Goal: Task Accomplishment & Management: Manage account settings

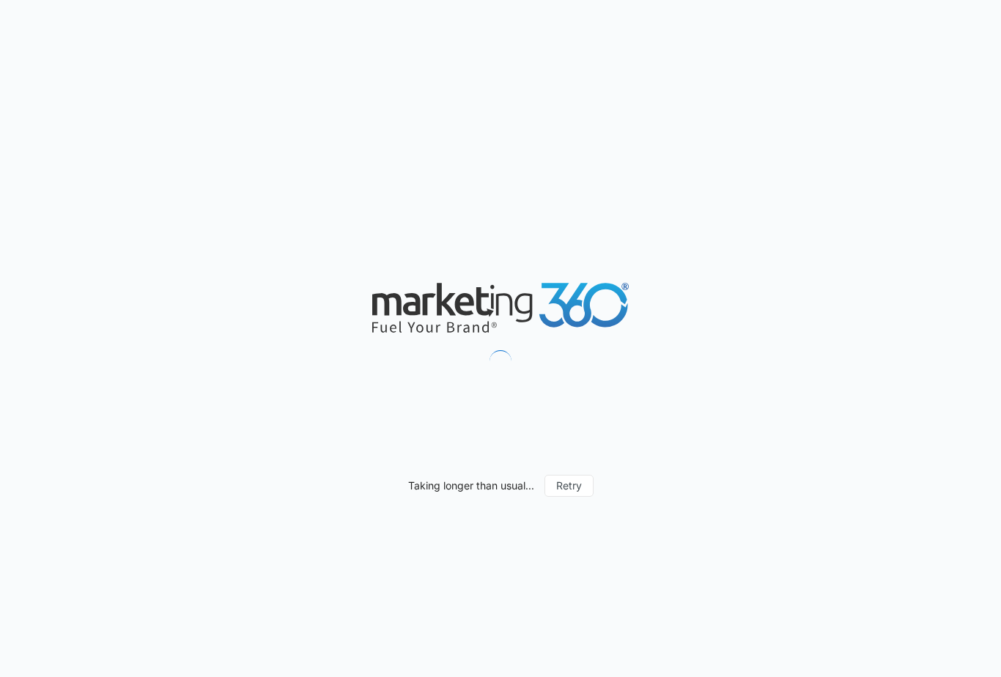
select select "4"
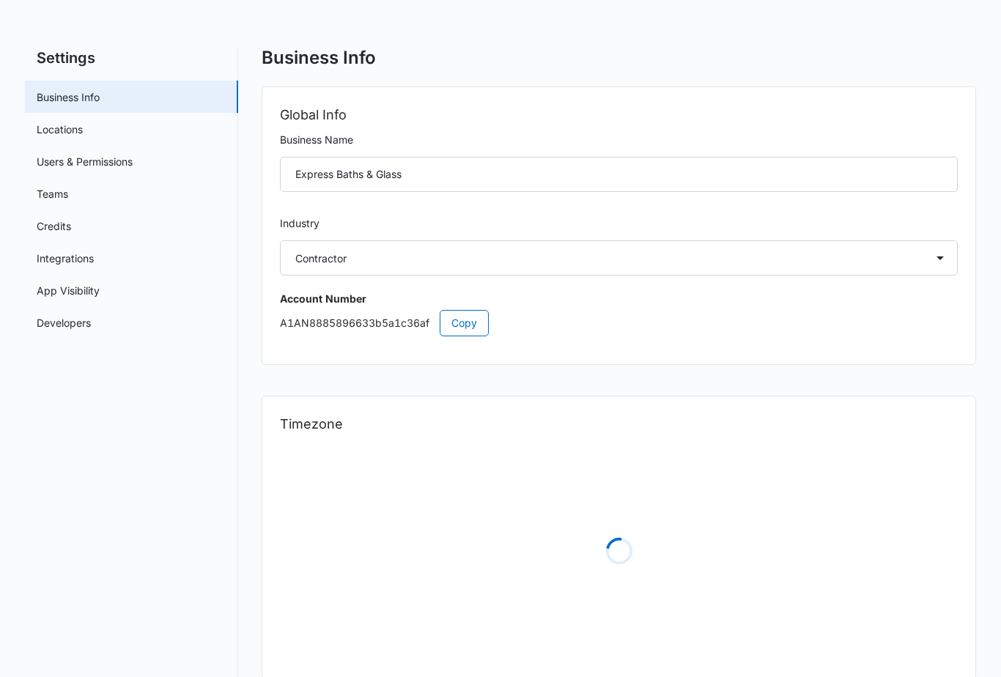
select select "US"
select select "America/New_York"
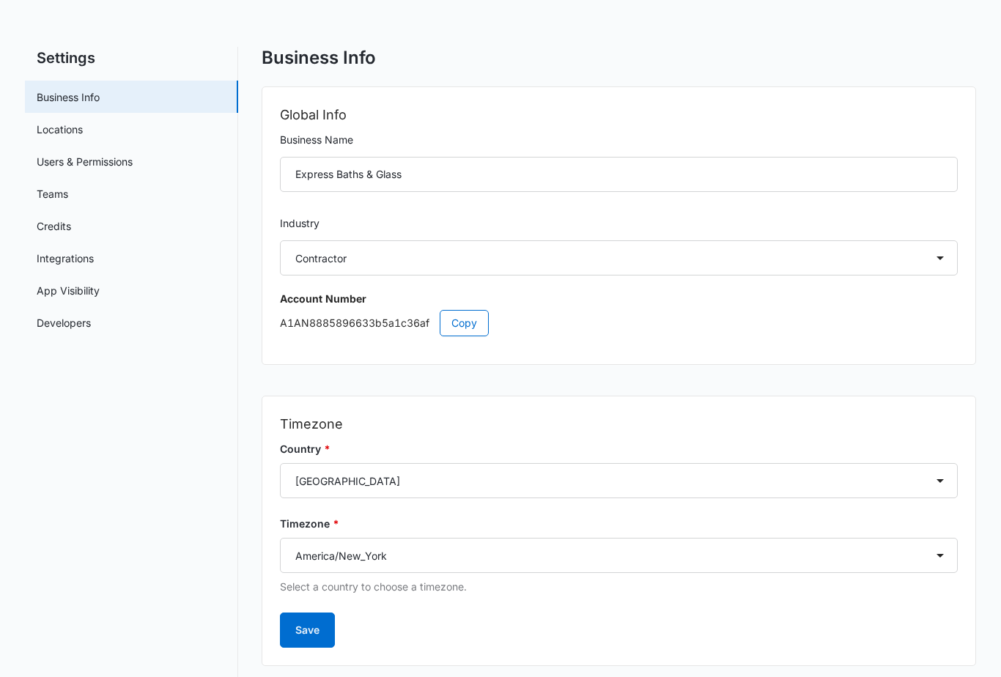
click at [311, 635] on button "Save" at bounding box center [307, 630] width 55 height 35
click at [61, 125] on link "Locations" at bounding box center [60, 129] width 46 height 15
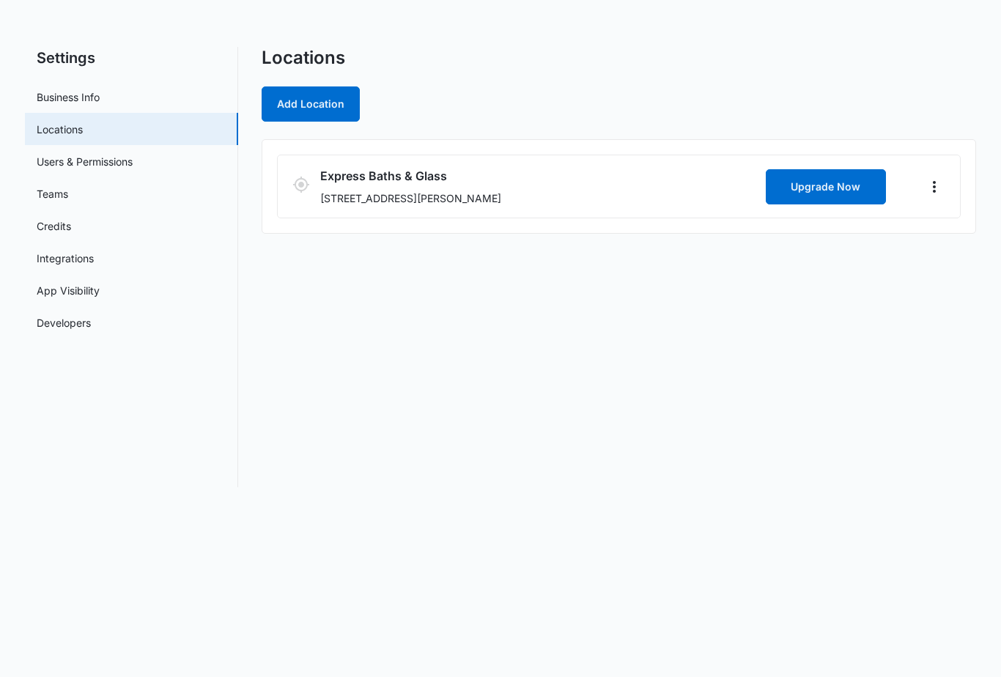
click at [844, 182] on button "Upgrade Now" at bounding box center [826, 186] width 120 height 35
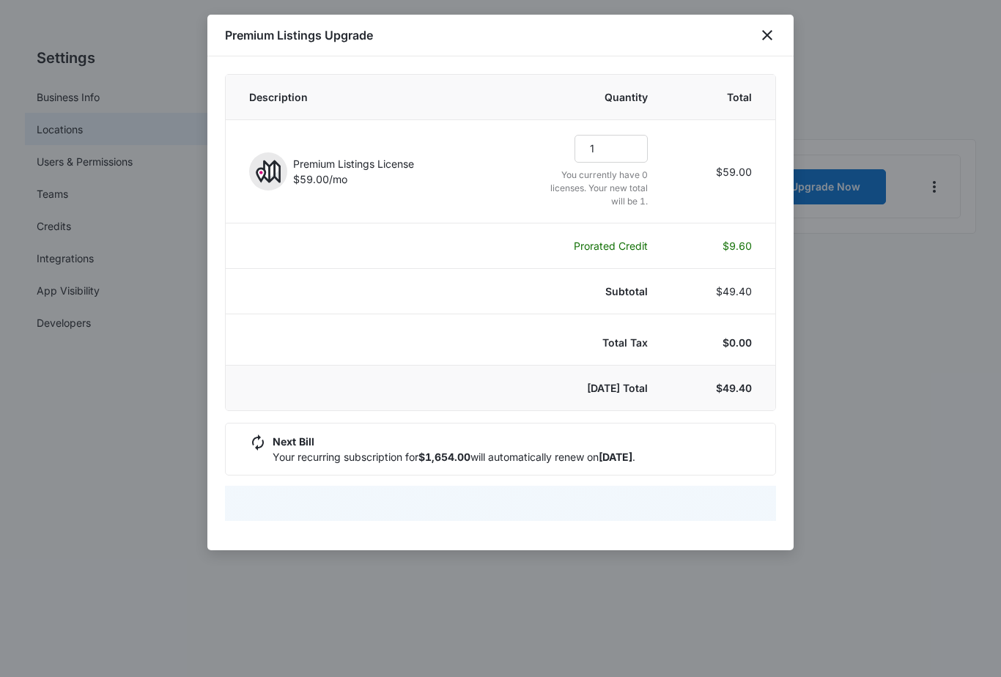
select select "pm_1RtwBrA4n8RTgNjUCQNh3aCm"
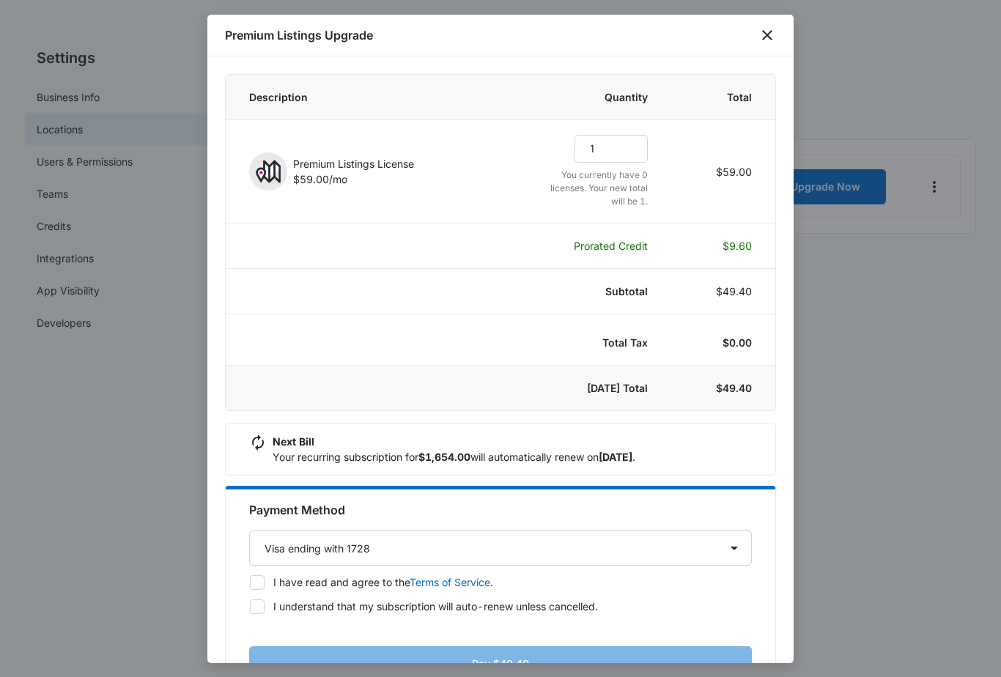
click at [59, 126] on div at bounding box center [500, 338] width 1001 height 677
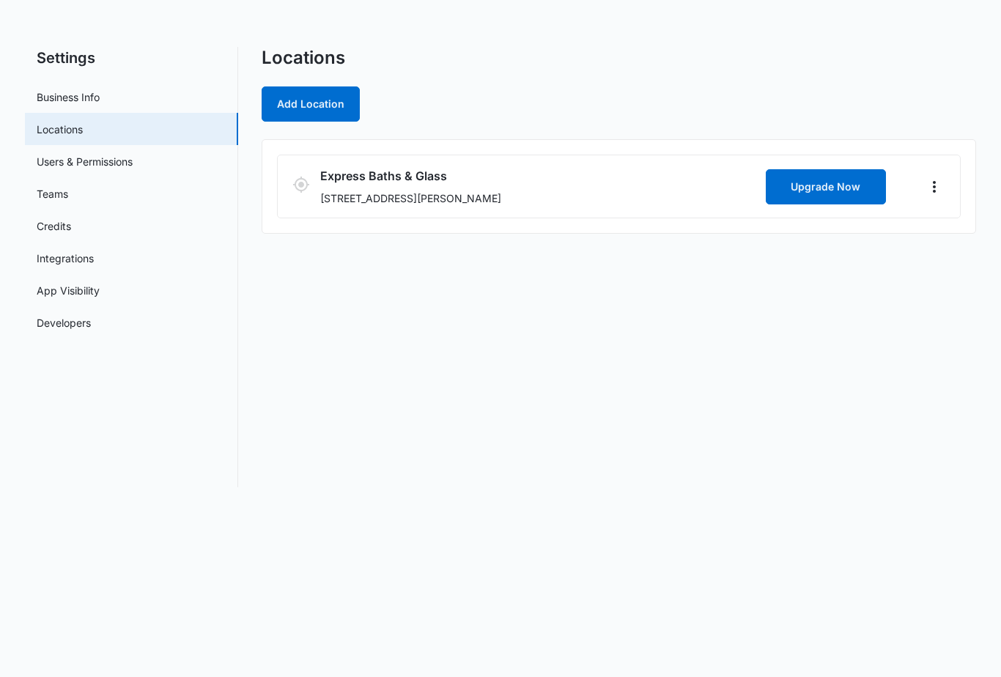
click at [65, 163] on link "Users & Permissions" at bounding box center [85, 161] width 96 height 15
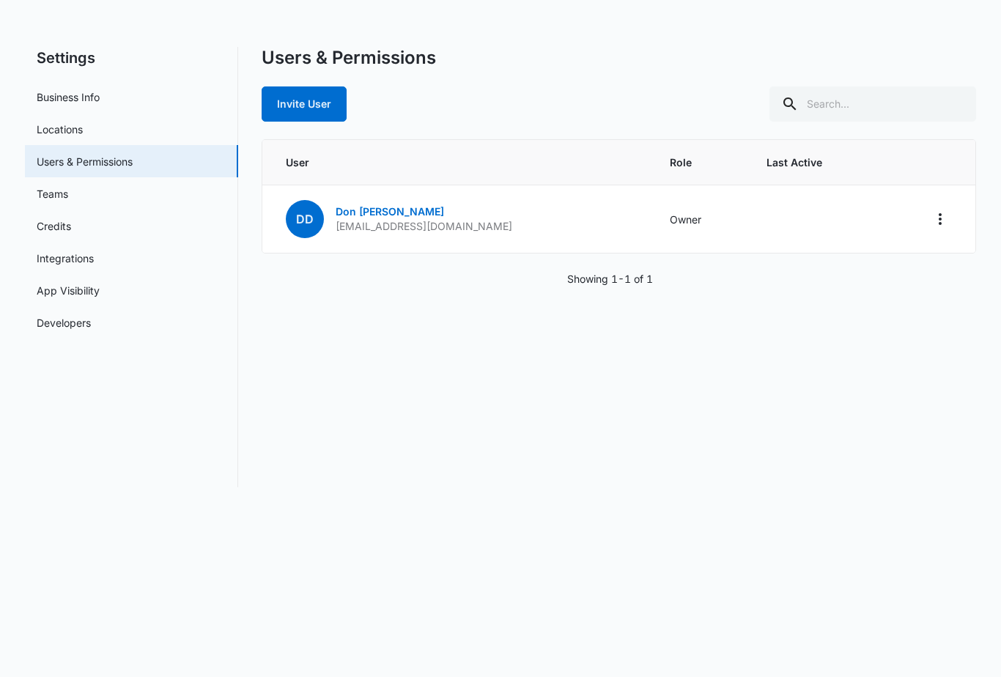
click at [48, 186] on link "Teams" at bounding box center [53, 193] width 32 height 15
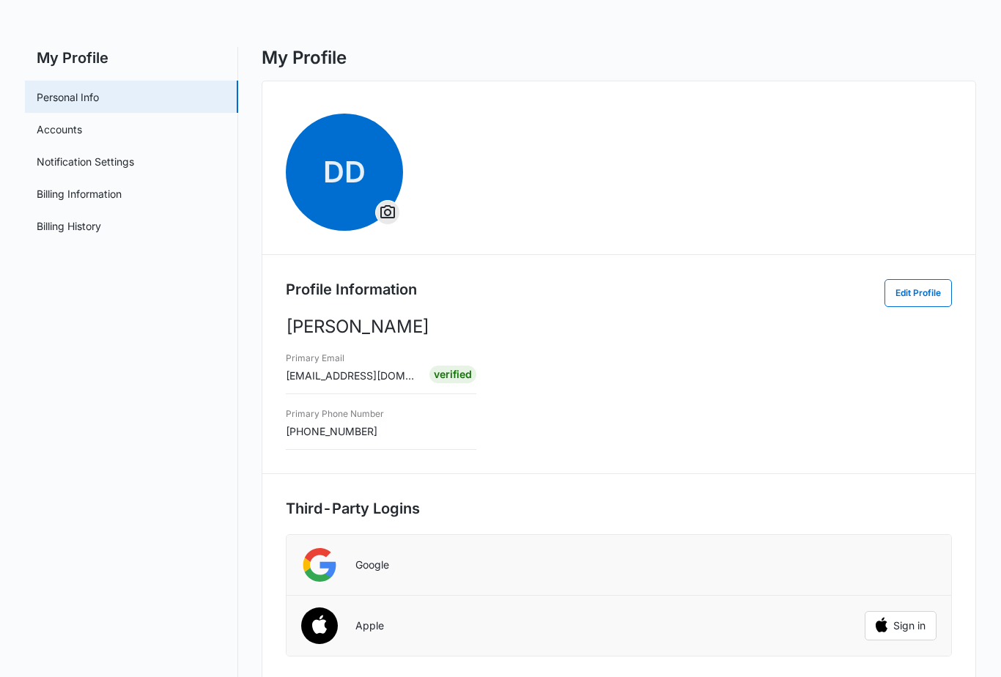
click at [452, 380] on div "Verified" at bounding box center [453, 375] width 47 height 18
click at [51, 122] on link "Accounts" at bounding box center [59, 129] width 45 height 15
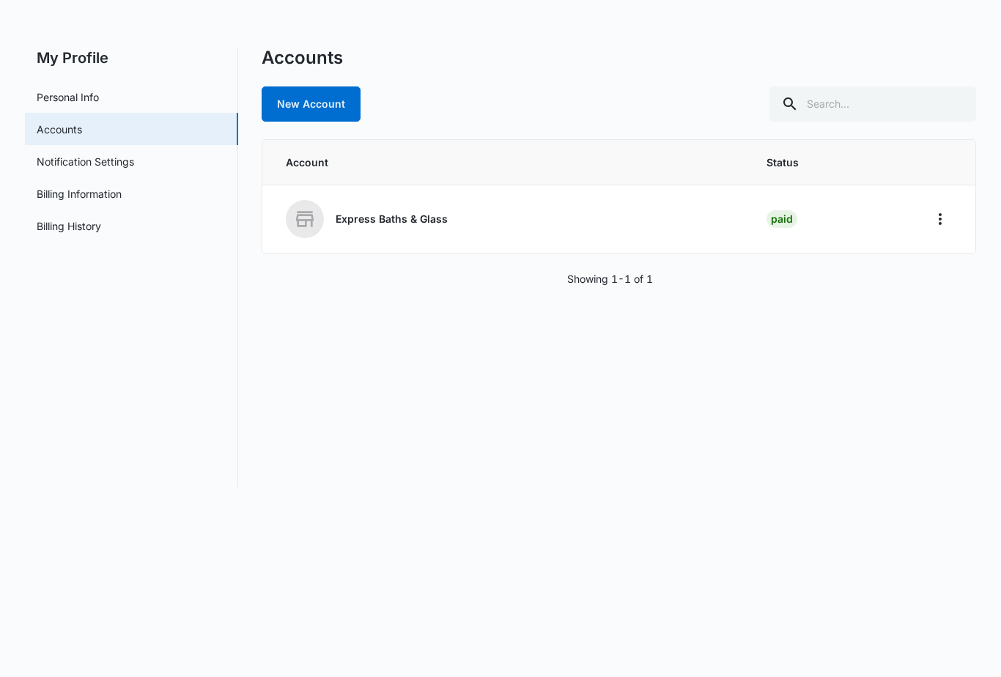
click at [59, 162] on link "Notification Settings" at bounding box center [85, 161] width 97 height 15
